Goal: Information Seeking & Learning: Learn about a topic

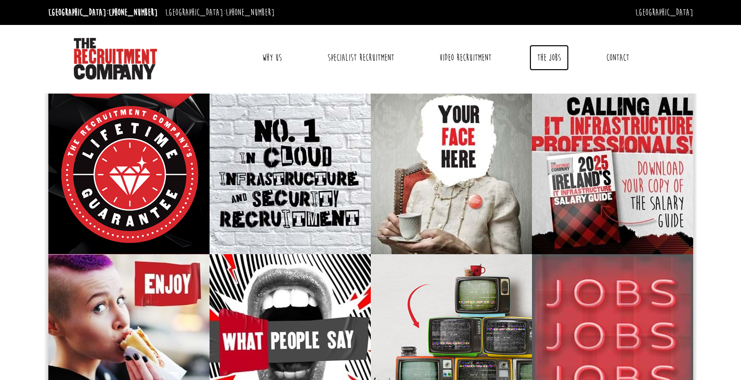
click at [543, 56] on link "The Jobs" at bounding box center [549, 58] width 40 height 26
click at [553, 51] on link "The Jobs" at bounding box center [549, 58] width 40 height 26
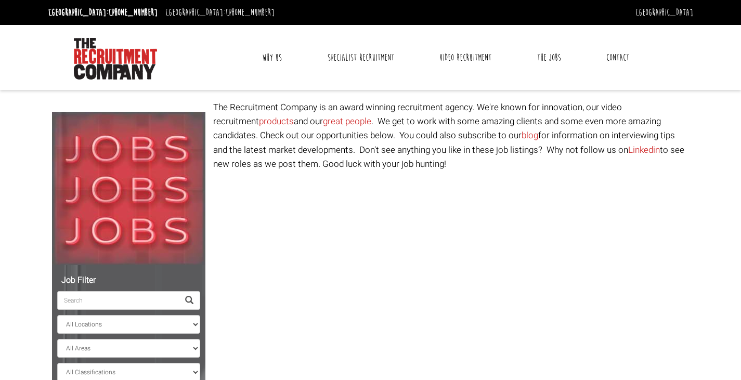
select select "[GEOGRAPHIC_DATA]"
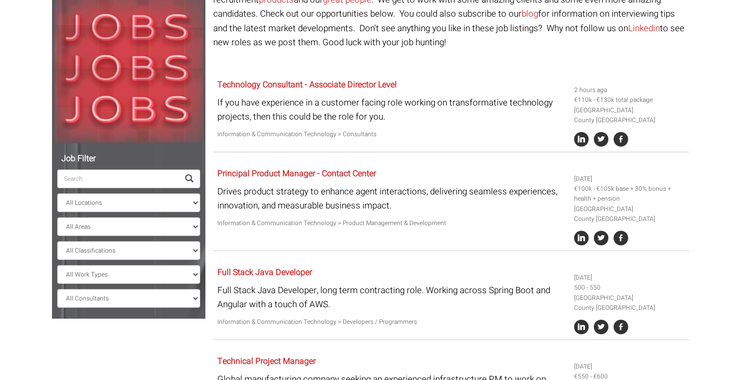
scroll to position [166, 0]
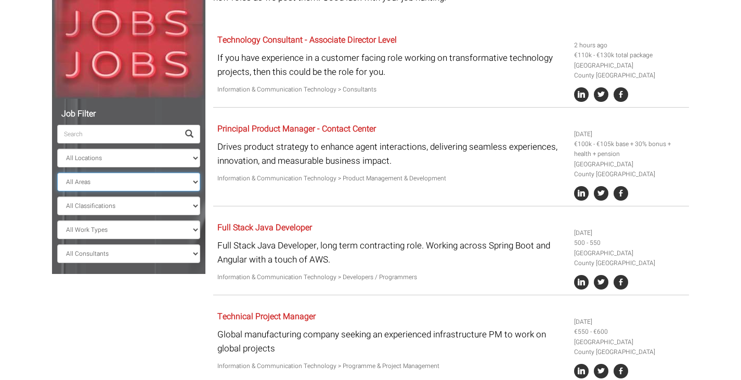
click at [191, 178] on select "All Areas County Dublin County Galway County Cork County Limerick" at bounding box center [128, 182] width 143 height 19
select select "County Dublin"
click at [57, 173] on select "All Areas County Dublin County Galway County Cork County Limerick" at bounding box center [128, 182] width 143 height 19
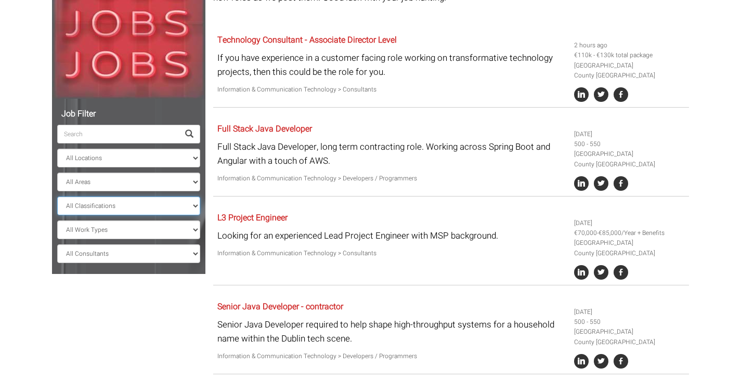
click at [189, 202] on select "All Classifications Banking & Financial Services Information & Communication Te…" at bounding box center [128, 206] width 143 height 19
select select "Information & Communication Technology"
click at [57, 197] on select "All Classifications Banking & Financial Services Information & Communication Te…" at bounding box center [128, 206] width 143 height 19
click at [196, 228] on select "All Work Types Full Time Part Time Casual Contract / Temp" at bounding box center [128, 229] width 143 height 19
select select "Full Time"
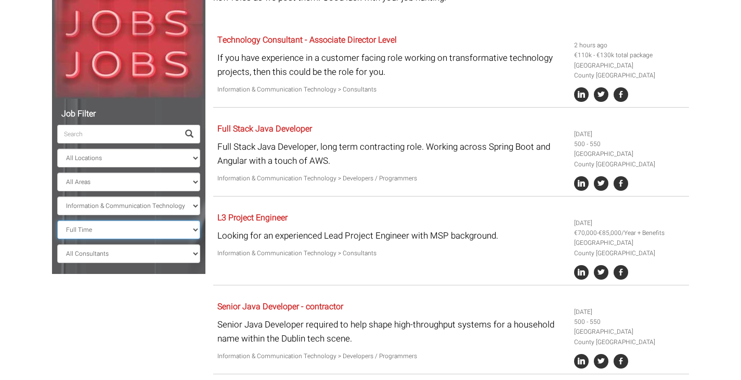
click at [57, 220] on select "All Work Types Full Time Part Time Casual Contract / Temp" at bounding box center [128, 229] width 143 height 19
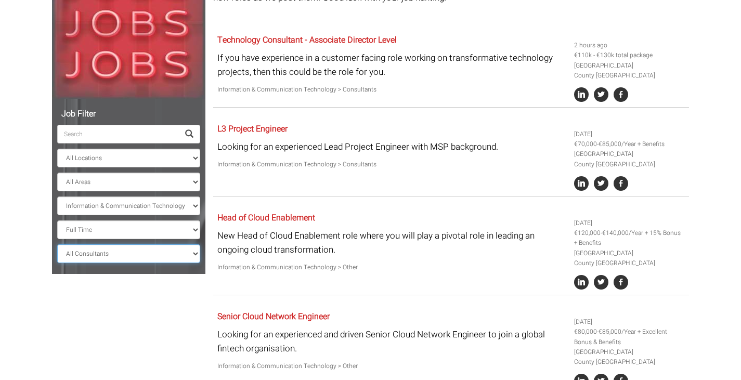
click at [196, 252] on select "All Consultants Adam - Infrastructure, Cloud & DevOps, Contract Amanda - Infras…" at bounding box center [128, 253] width 143 height 19
click at [172, 336] on div "Job Filter All Locations Sydney Melbourne Ireland Sydney CBD Parramatta Circula…" at bounding box center [370, 303] width 653 height 738
click at [139, 327] on div "Job Filter All Locations Sydney Melbourne Ireland Sydney CBD Parramatta Circula…" at bounding box center [370, 303] width 653 height 738
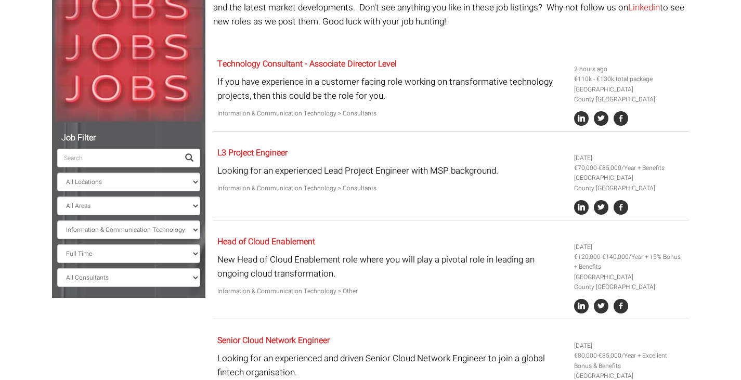
scroll to position [166, 0]
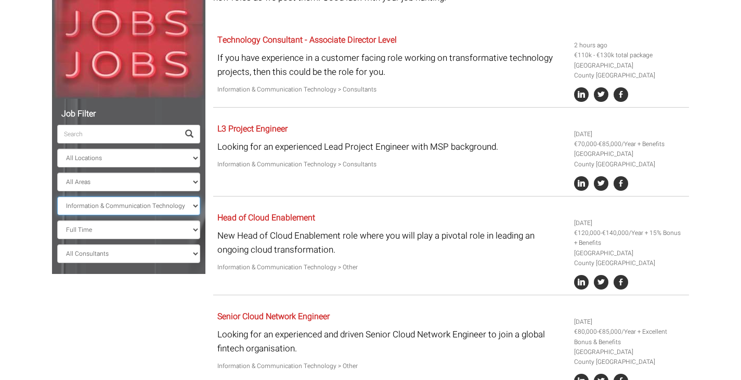
click at [194, 209] on select "All Classifications Banking & Financial Services Information & Communication Te…" at bounding box center [128, 206] width 143 height 19
select select "Government & Defence"
click at [57, 197] on select "All Classifications Banking & Financial Services Information & Communication Te…" at bounding box center [128, 206] width 143 height 19
select select "? string:County Dublin ?"
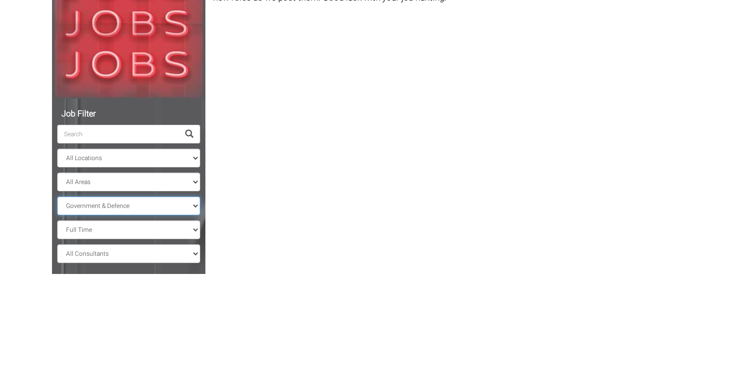
scroll to position [89, 0]
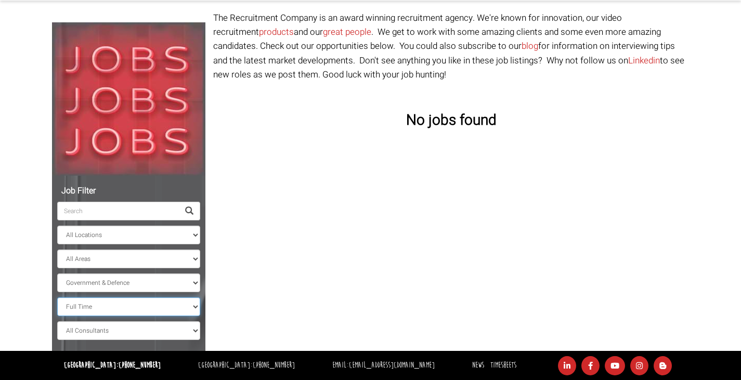
click at [194, 307] on select "All Work Types Full Time Part Time Casual Contract / Temp" at bounding box center [128, 306] width 143 height 19
select select "Contract / Temp"
click at [57, 297] on select "All Work Types Full Time Part Time Casual Contract / Temp" at bounding box center [128, 306] width 143 height 19
click at [198, 280] on select "All Classifications Banking & Financial Services Information & Communication Te…" at bounding box center [128, 283] width 143 height 19
select select "Information & Communication Technology"
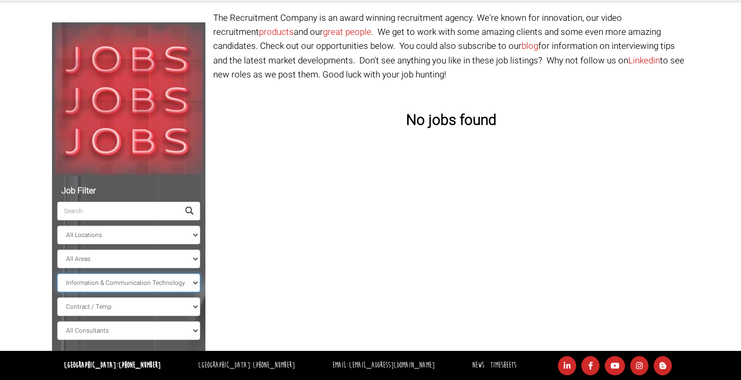
click at [57, 274] on select "All Classifications Banking & Financial Services Information & Communication Te…" at bounding box center [128, 283] width 143 height 19
select select "County Dublin"
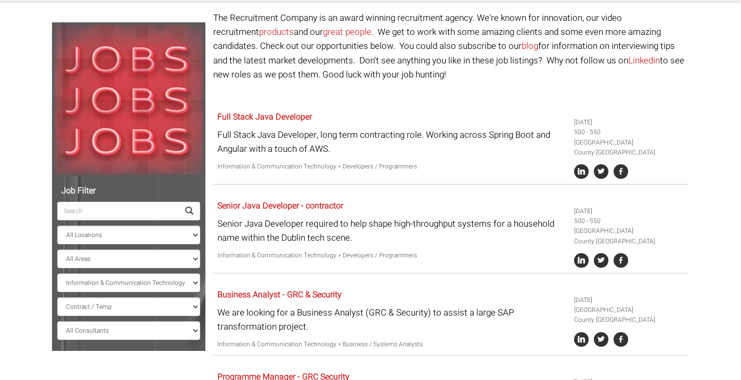
click at [22, 229] on body "Dublin: +353 1 697 2548 Sydney: +61 2 8346 6700 Dublin Sydney Dublin Toggle nav…" at bounding box center [370, 332] width 741 height 843
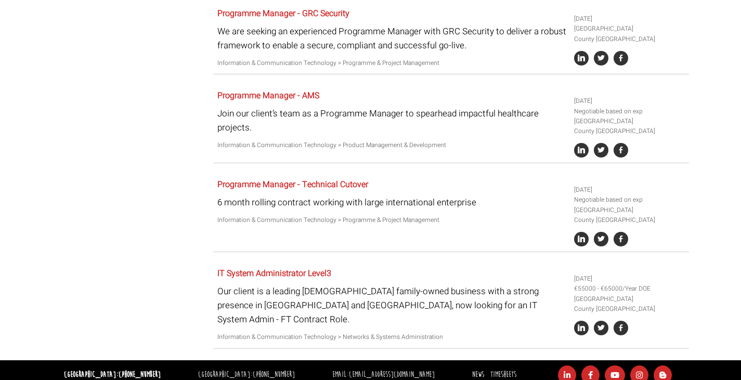
scroll to position [457, 0]
